Goal: Task Accomplishment & Management: Manage account settings

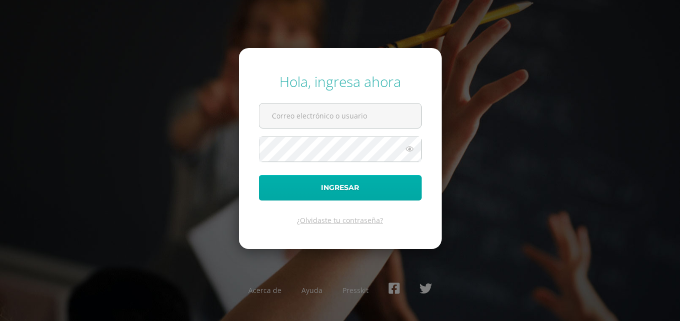
type input "fabiola.barrera@centroeducativoelvalle.edu.gt"
click at [327, 185] on button "Ingresar" at bounding box center [340, 188] width 163 height 26
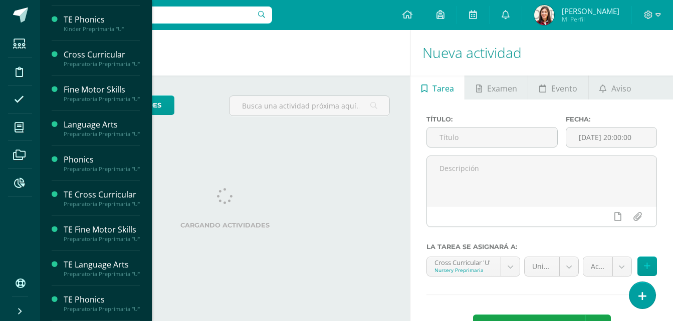
scroll to position [1091, 0]
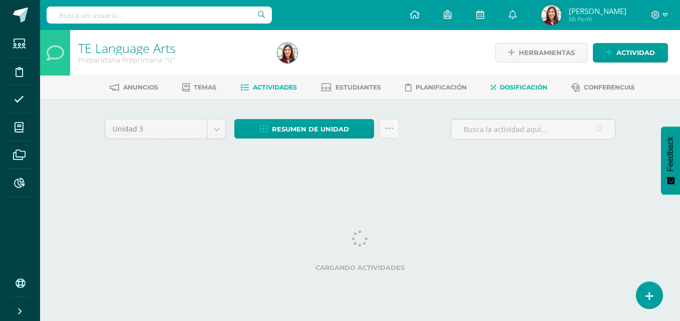
click at [520, 88] on span "Dosificación" at bounding box center [524, 88] width 48 height 8
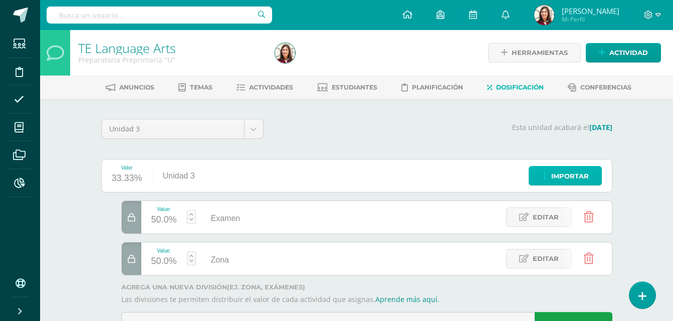
click at [556, 178] on span "Importar" at bounding box center [570, 176] width 38 height 19
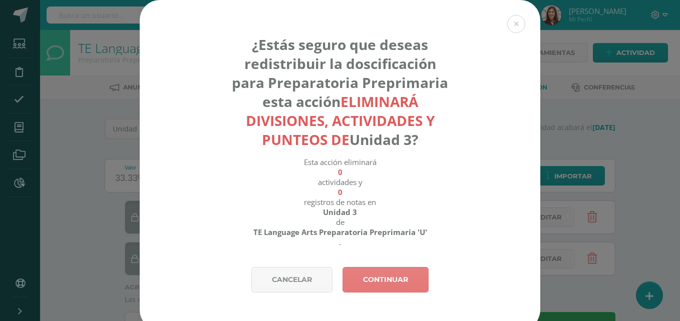
click at [398, 283] on link "Continuar" at bounding box center [386, 280] width 86 height 26
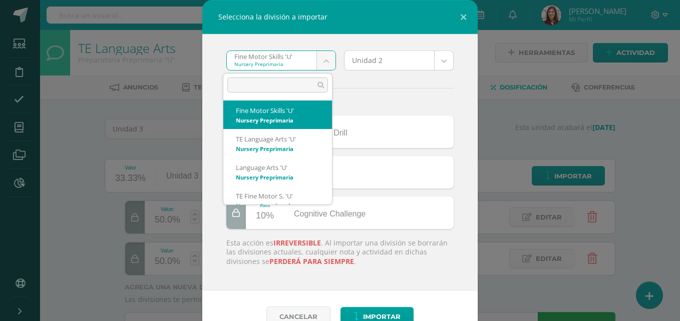
click at [315, 61] on body "Selecciona la división a importar Fine Motor Skills 'U' Nursery Preprimaria Fin…" at bounding box center [340, 183] width 680 height 366
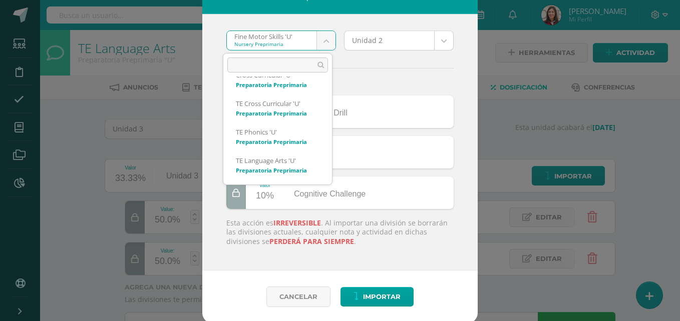
scroll to position [228, 0]
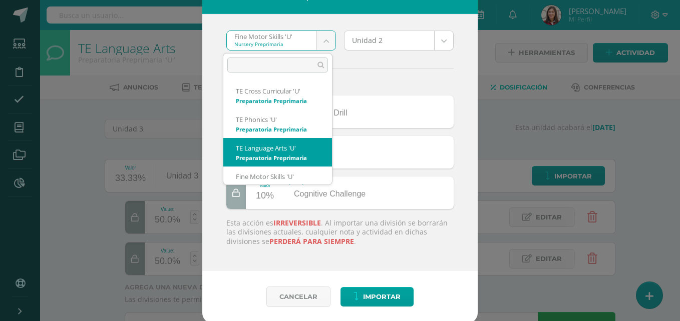
select select "2529"
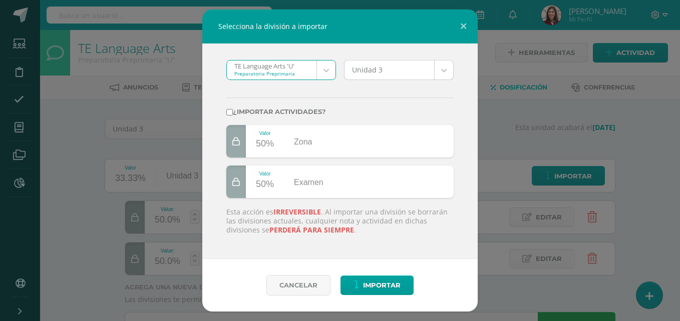
scroll to position [0, 0]
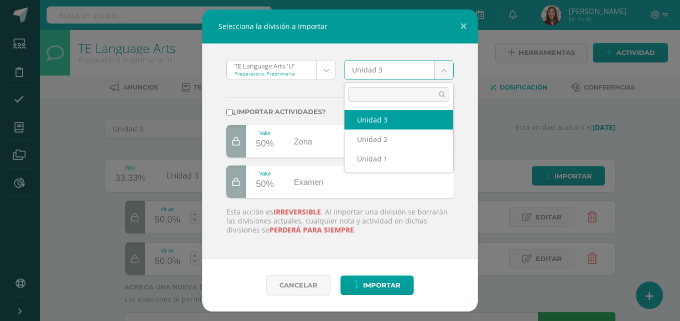
click at [445, 69] on body "Selecciona la división a importar TE Language Arts 'U' Preparatoria Preprimaria…" at bounding box center [340, 183] width 680 height 366
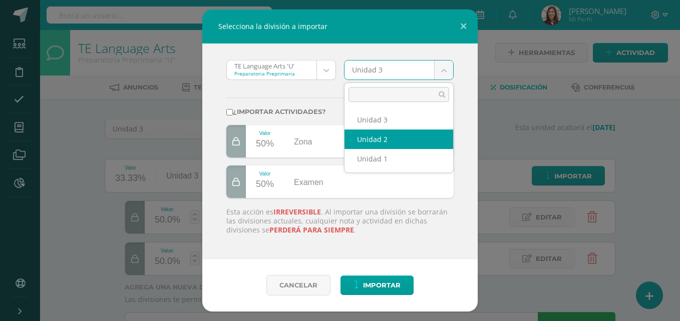
select select "201201"
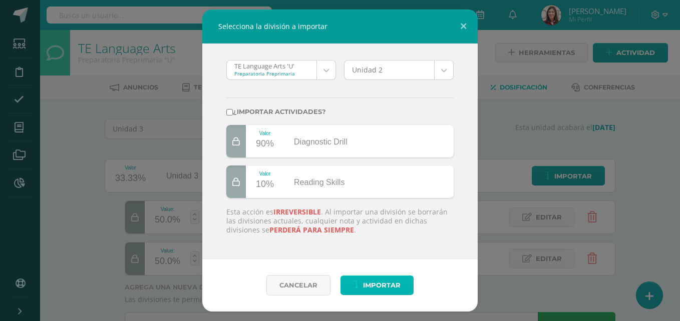
click at [387, 287] on span "Importar" at bounding box center [382, 285] width 38 height 19
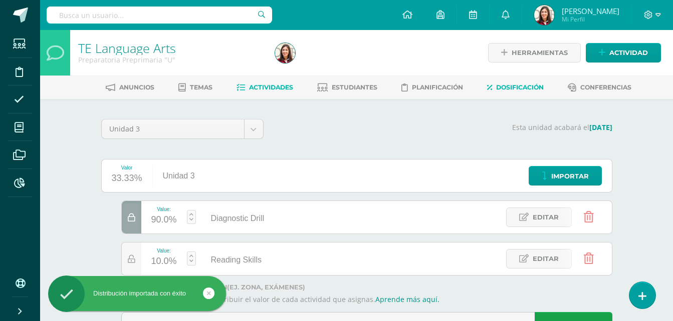
click at [262, 94] on link "Actividades" at bounding box center [264, 88] width 57 height 16
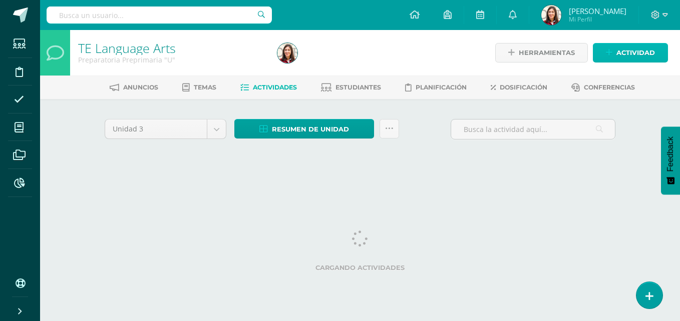
click at [628, 56] on span "Actividad" at bounding box center [635, 53] width 39 height 19
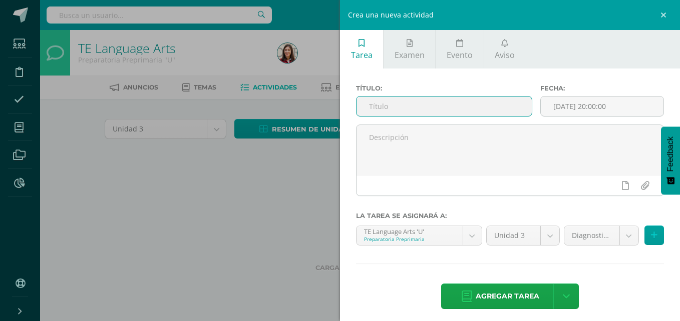
click at [472, 105] on input "text" at bounding box center [444, 107] width 175 height 20
type input "Written Diagnostic Drill"
drag, startPoint x: 445, startPoint y: 104, endPoint x: 368, endPoint y: 107, distance: 77.2
click at [368, 107] on input "Written Diagnostic Drill" at bounding box center [444, 107] width 175 height 20
click at [244, 206] on div "Crea una nueva actividad Tarea Examen Evento Aviso Título: Fecha: 2025-10-13 20…" at bounding box center [340, 160] width 680 height 321
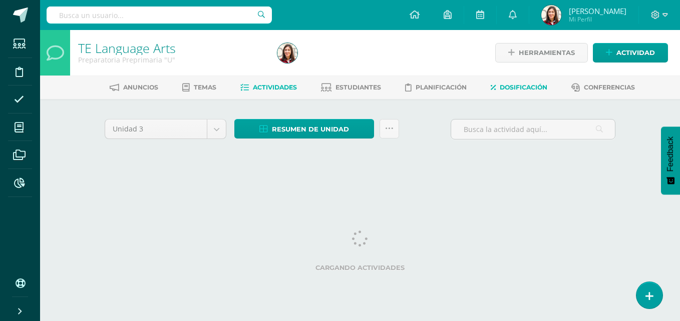
click at [512, 85] on span "Dosificación" at bounding box center [524, 88] width 48 height 8
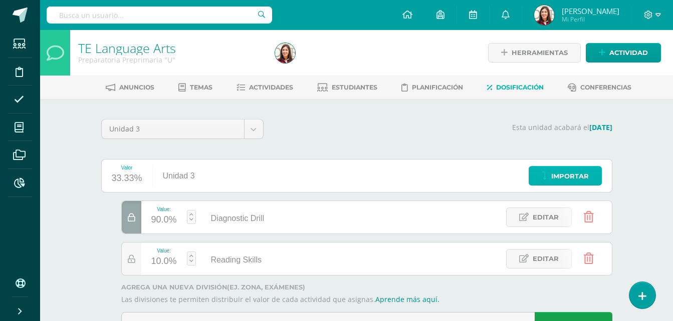
click at [557, 169] on span "Importar" at bounding box center [570, 176] width 38 height 19
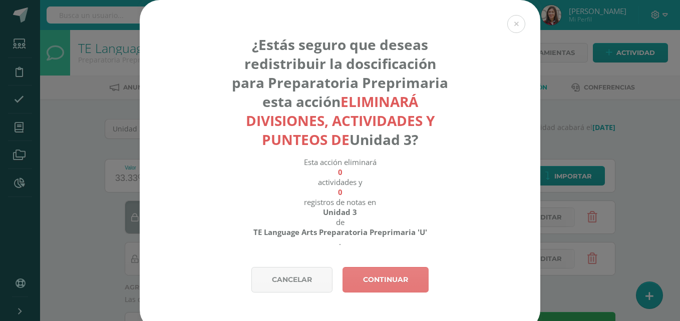
click at [411, 277] on link "Continuar" at bounding box center [386, 280] width 86 height 26
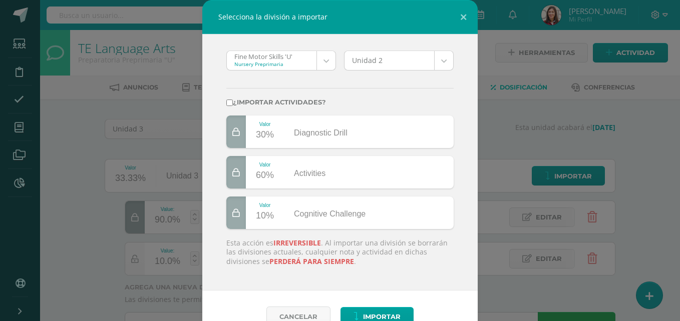
click at [327, 64] on body "Selecciona la división a importar Fine Motor Skills 'U' Nursery Preprimaria Fin…" at bounding box center [340, 183] width 680 height 366
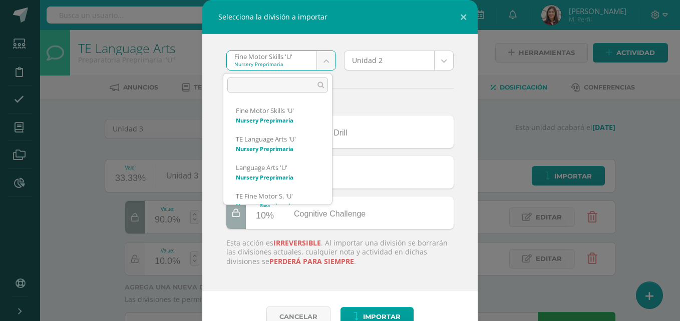
click at [305, 84] on input "text" at bounding box center [277, 85] width 101 height 15
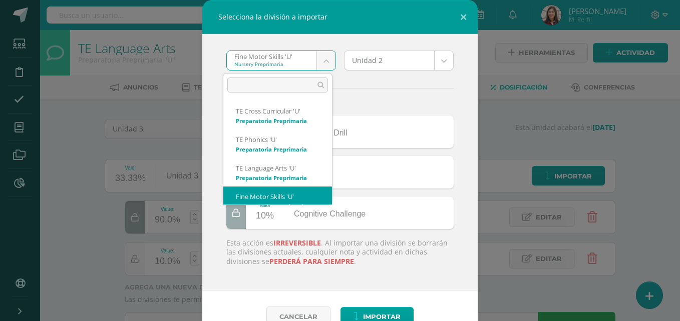
scroll to position [247, 0]
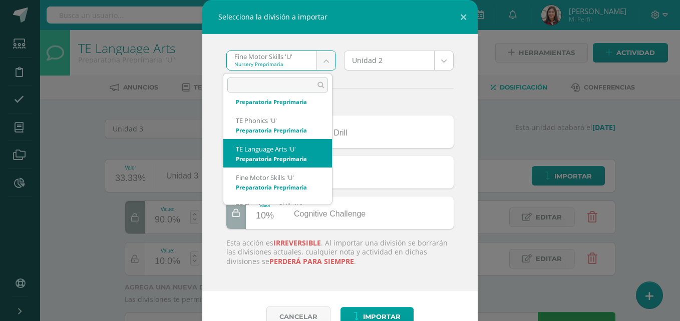
select select "2529"
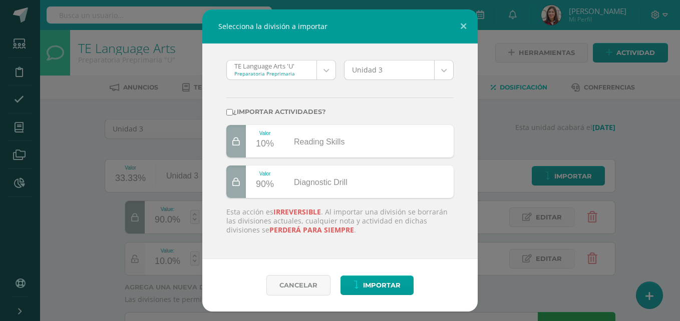
click at [236, 115] on label "¿Importar actividades?" at bounding box center [339, 112] width 227 height 8
click at [233, 115] on input "¿Importar actividades?" at bounding box center [229, 112] width 7 height 7
checkbox input "true"
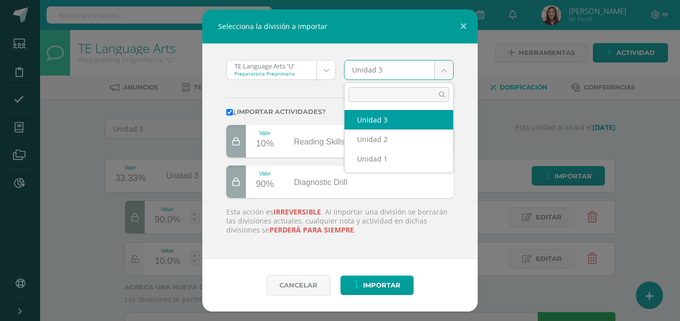
click at [444, 71] on body "Selecciona la división a importar TE Language Arts 'U' Preparatoria Preprimaria…" at bounding box center [340, 183] width 680 height 366
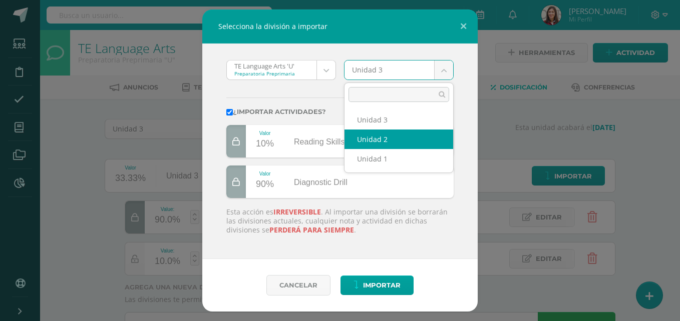
select select "201201"
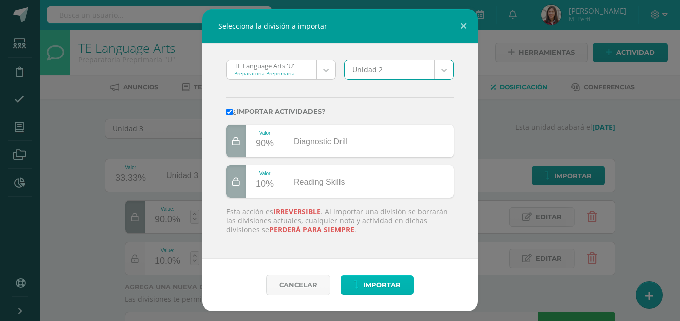
click at [389, 283] on span "Importar" at bounding box center [382, 285] width 38 height 19
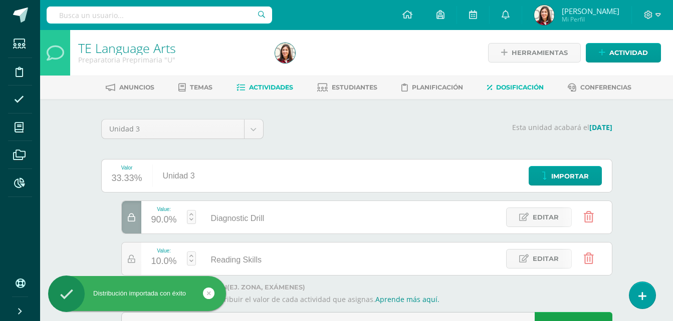
click at [284, 91] on span "Actividades" at bounding box center [271, 88] width 44 height 8
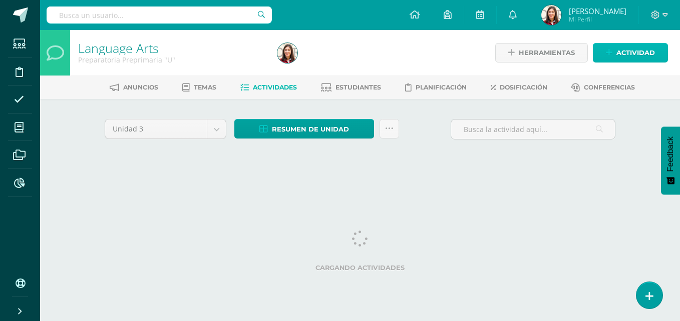
click at [622, 56] on span "Actividad" at bounding box center [635, 53] width 39 height 19
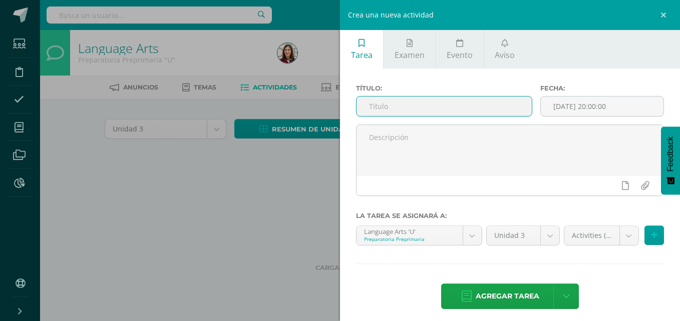
click at [446, 106] on input "text" at bounding box center [444, 107] width 175 height 20
type input "Diagnostic Drill Unit IV"
click at [622, 187] on body "Estudiantes Disciplina Asistencia Mis cursos Archivos Reportes Soporte Ayuda Re…" at bounding box center [340, 93] width 680 height 187
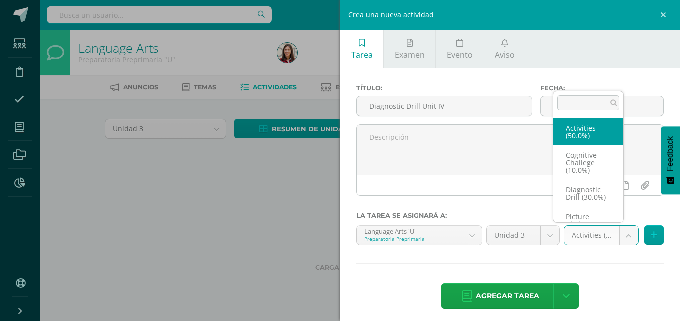
scroll to position [27, 0]
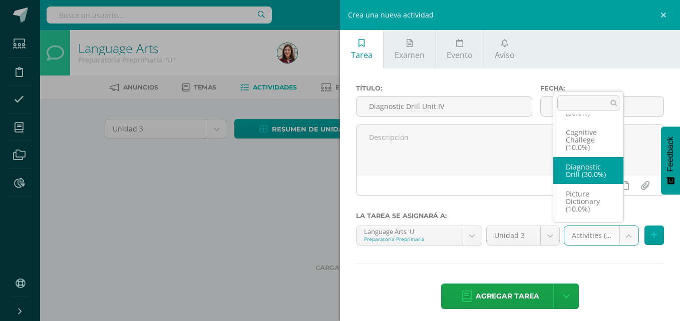
select select "204363"
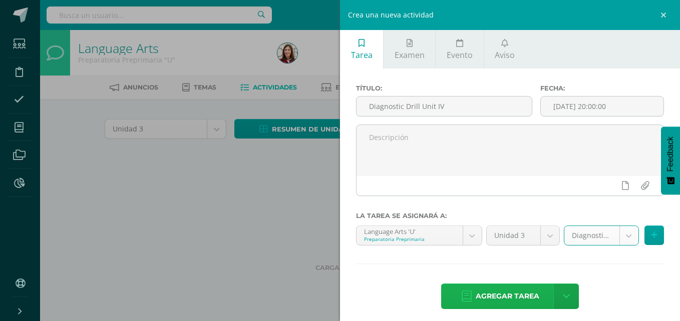
click at [506, 291] on span "Agregar tarea" at bounding box center [508, 296] width 64 height 25
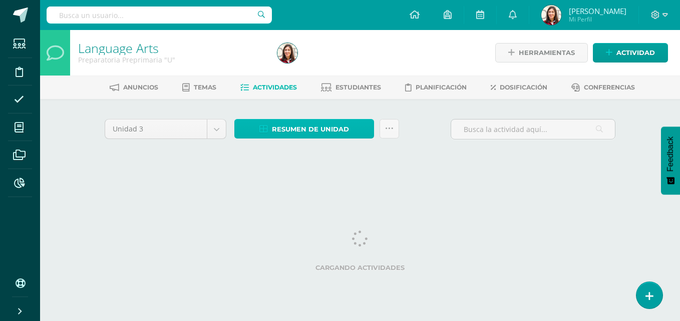
click at [318, 128] on span "Resumen de unidad" at bounding box center [310, 129] width 77 height 19
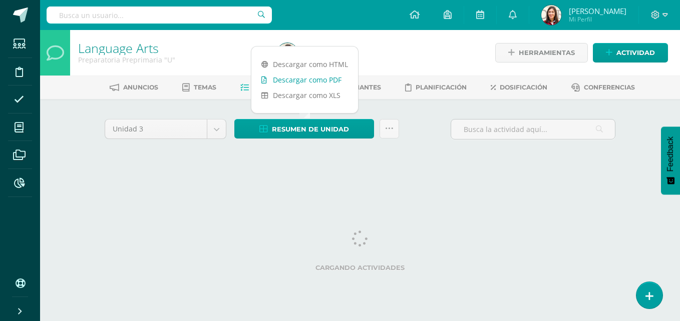
click at [320, 81] on link "Descargar como PDF" at bounding box center [304, 80] width 107 height 16
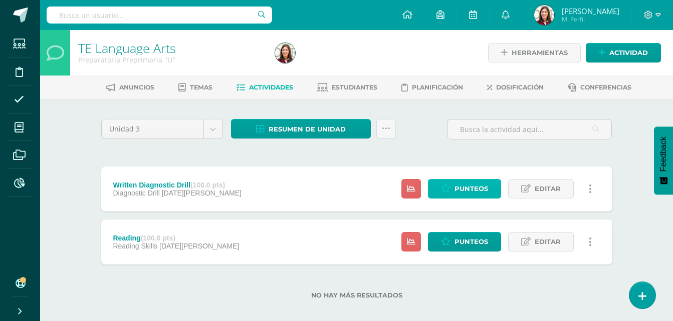
click at [467, 189] on span "Punteos" at bounding box center [471, 189] width 34 height 19
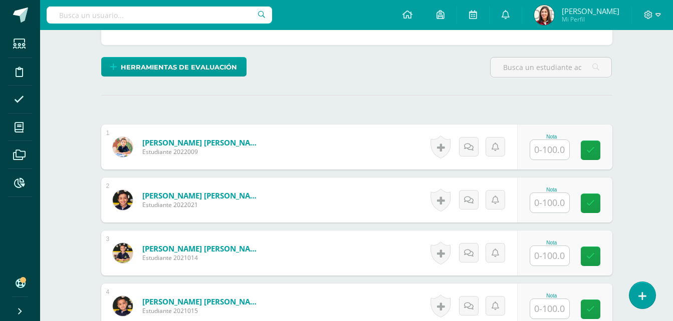
scroll to position [226, 0]
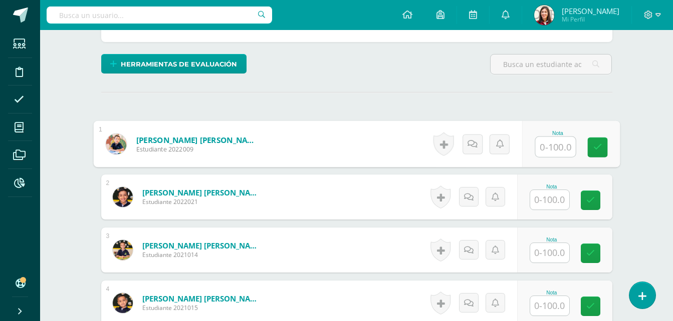
click at [555, 147] on input "text" at bounding box center [555, 147] width 40 height 20
type input "94"
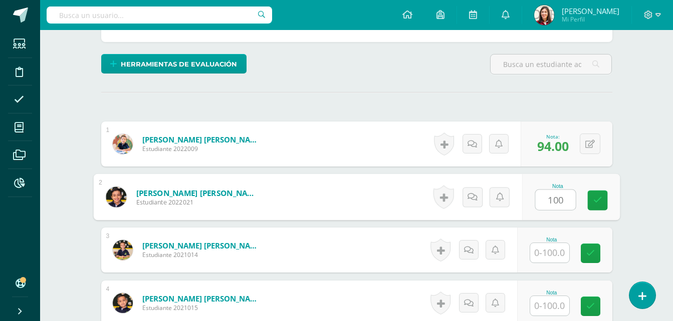
type input "100"
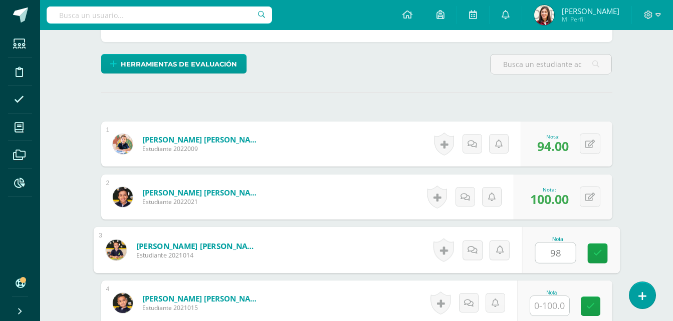
type input "98"
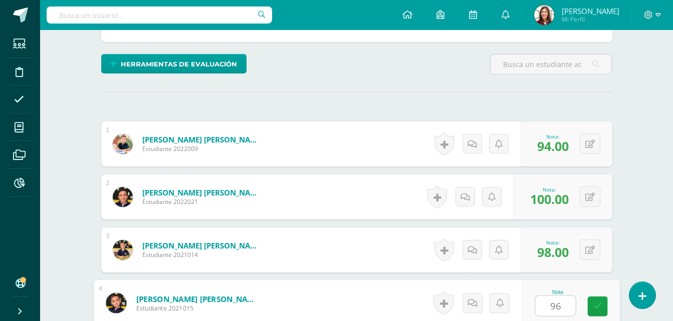
type input "96"
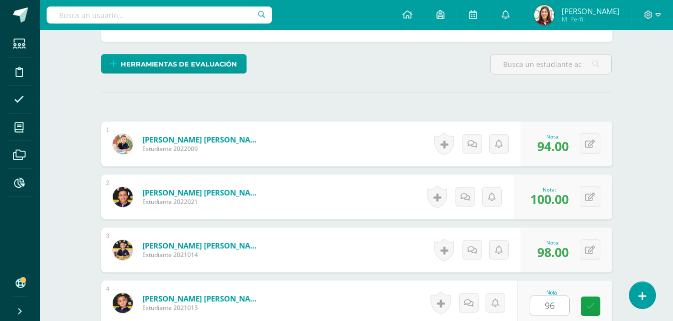
scroll to position [425, 0]
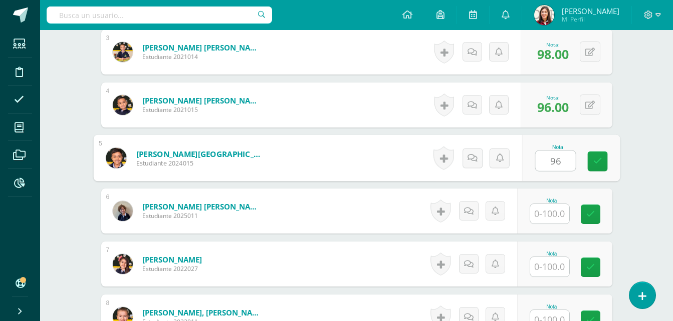
type input "96"
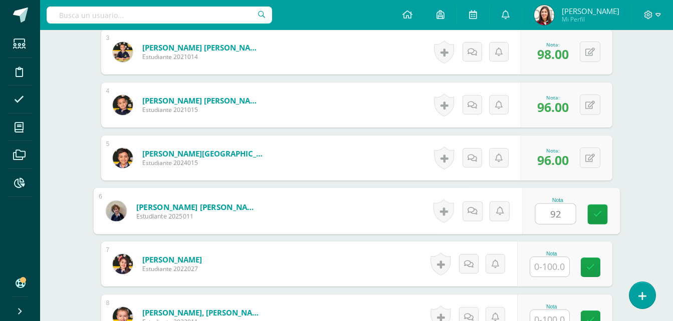
type input "92"
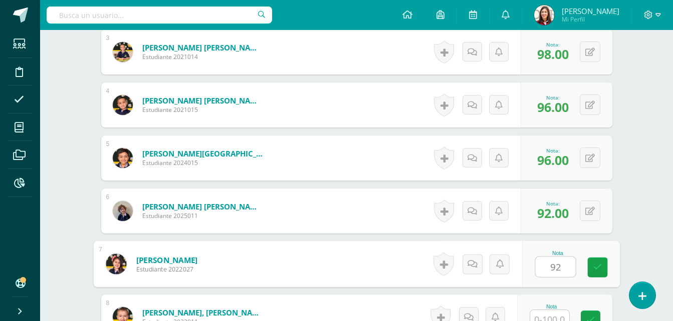
type input "92"
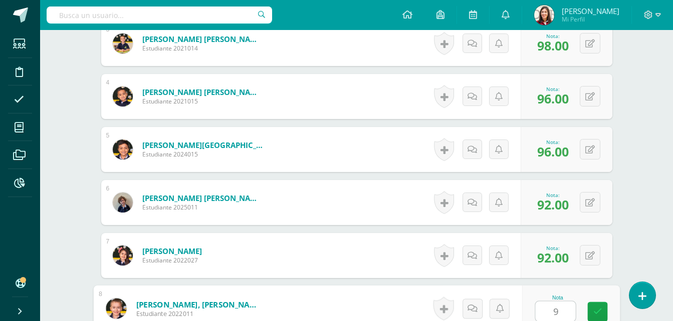
type input "90"
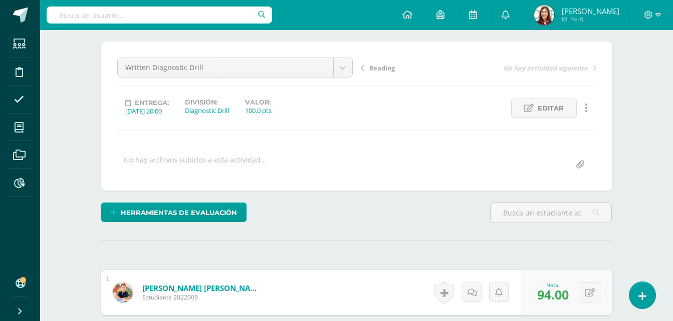
scroll to position [75, 0]
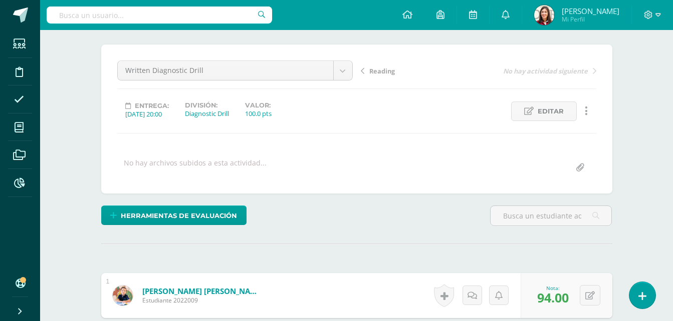
click at [387, 74] on span "Reading" at bounding box center [382, 71] width 26 height 9
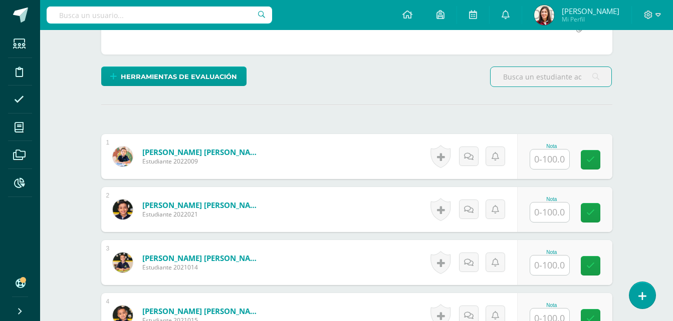
scroll to position [254, 0]
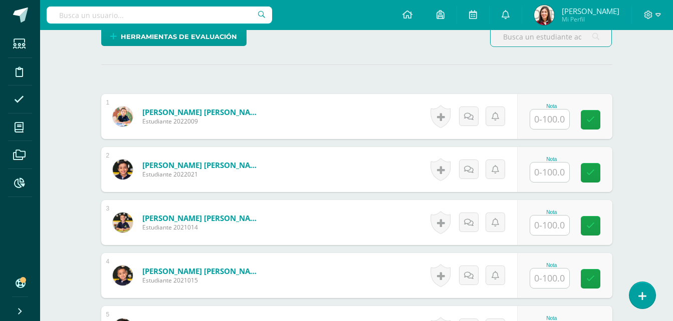
click at [541, 116] on input "text" at bounding box center [549, 120] width 39 height 20
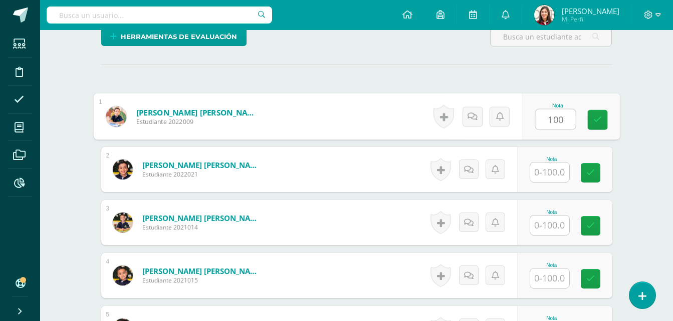
type input "100"
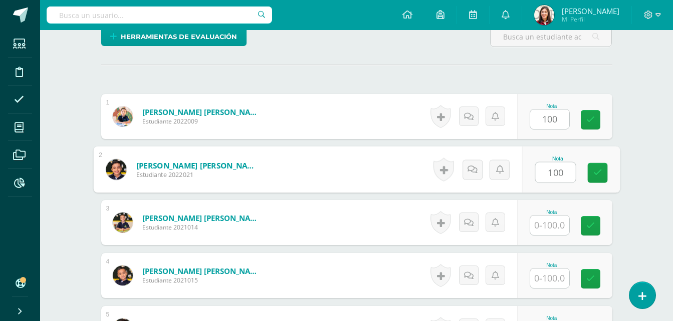
type input "100"
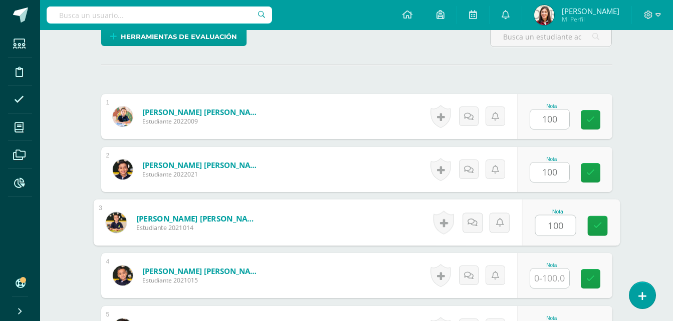
type input "100"
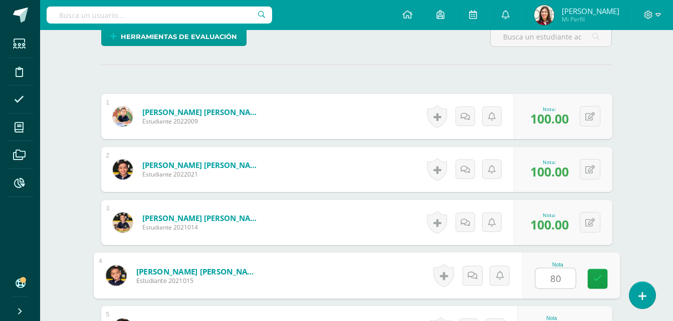
type input "80"
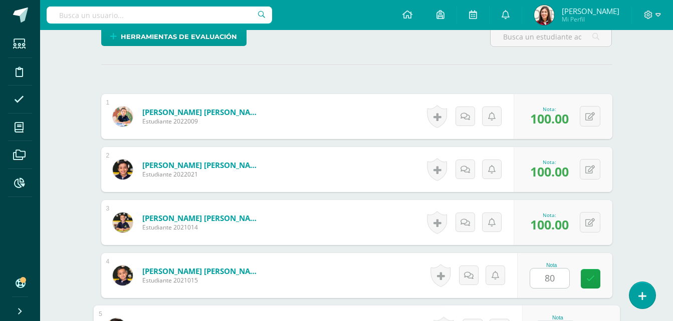
scroll to position [425, 0]
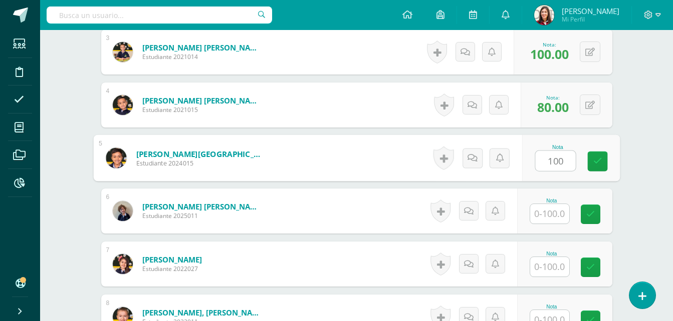
type input "100"
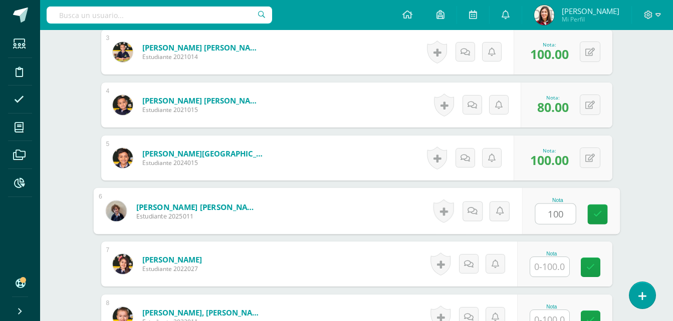
type input "100"
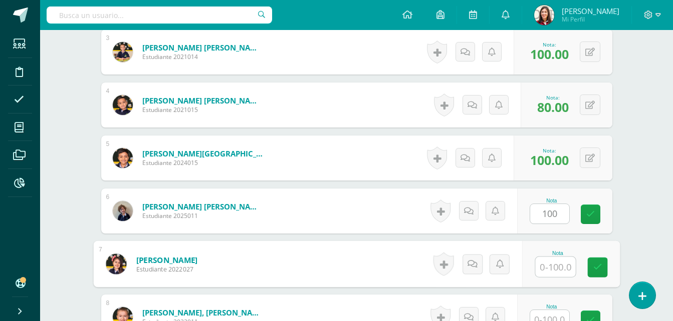
type input "1"
type input "80"
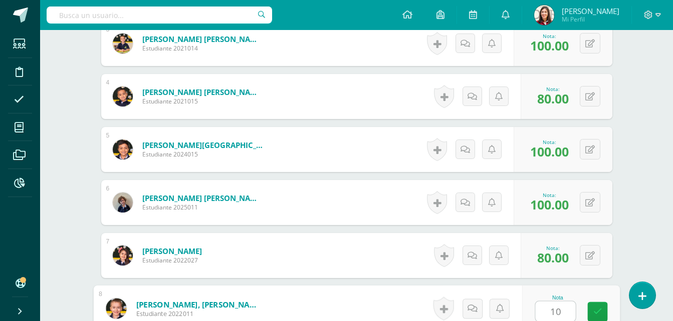
type input "100"
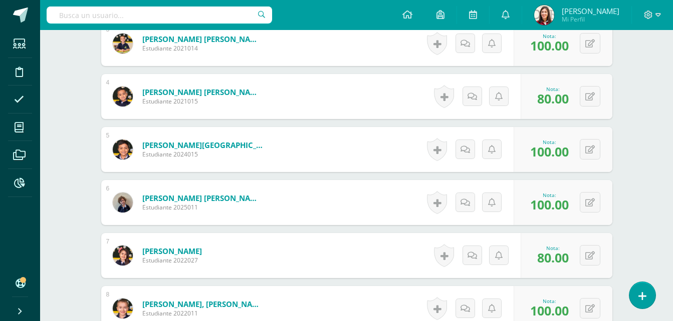
scroll to position [0, 0]
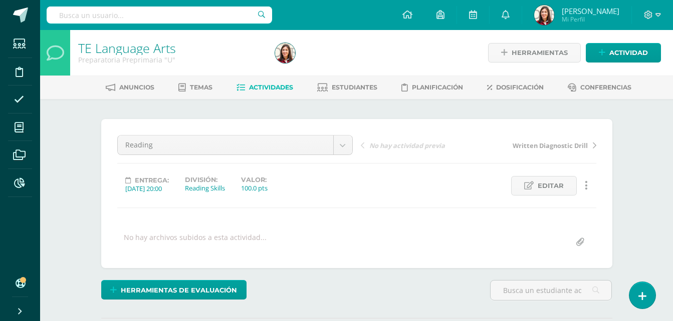
click at [255, 88] on span "Actividades" at bounding box center [271, 88] width 44 height 8
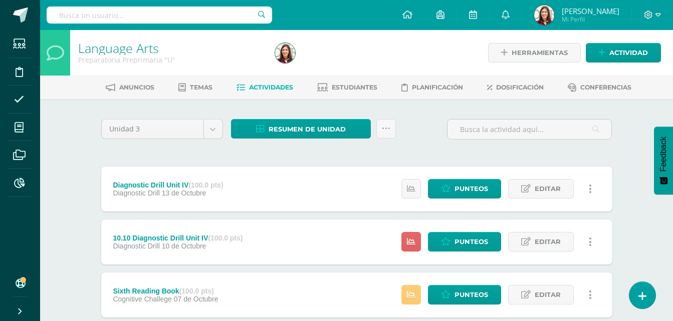
click at [588, 241] on icon at bounding box center [589, 242] width 3 height 11
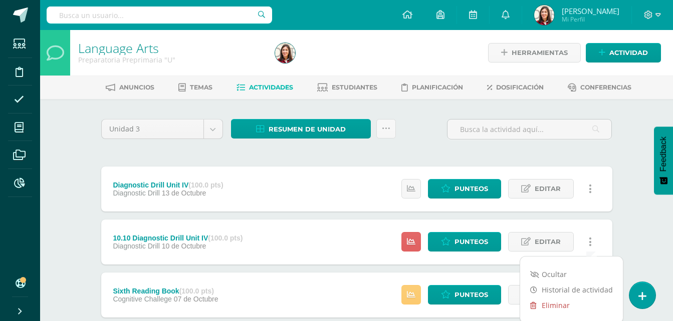
click at [565, 307] on link "Eliminar" at bounding box center [571, 306] width 103 height 16
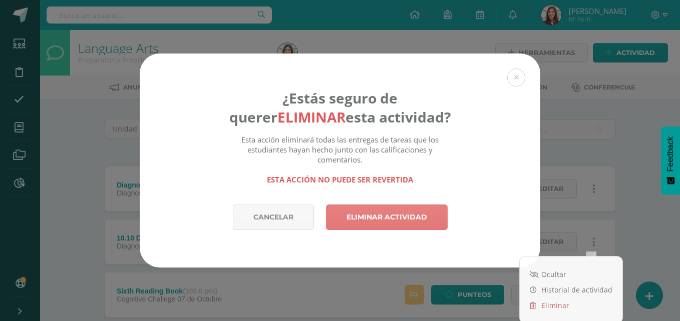
click at [411, 220] on link "Eliminar actividad" at bounding box center [387, 218] width 122 height 26
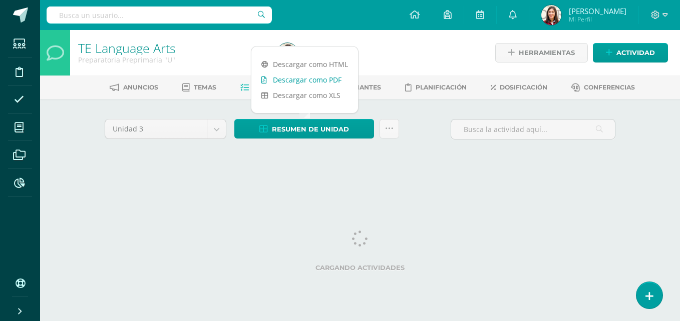
click at [320, 77] on link "Descargar como PDF" at bounding box center [304, 80] width 107 height 16
